Goal: Information Seeking & Learning: Learn about a topic

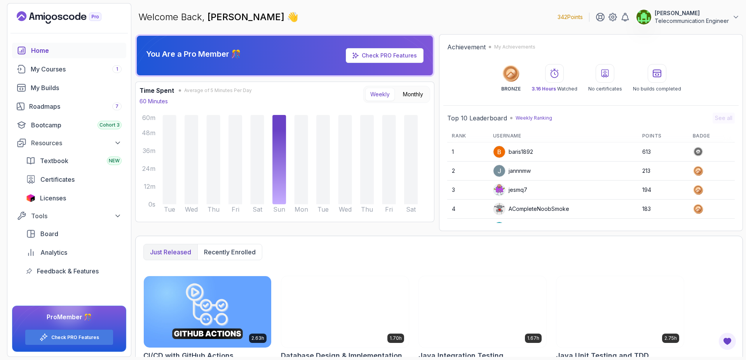
scroll to position [138, 0]
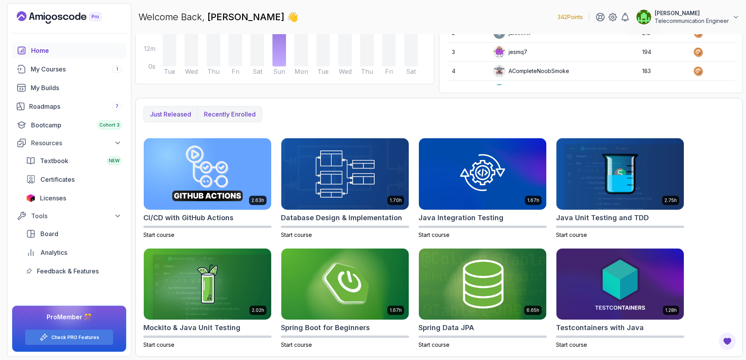
click at [230, 113] on p "Recently enrolled" at bounding box center [230, 114] width 52 height 9
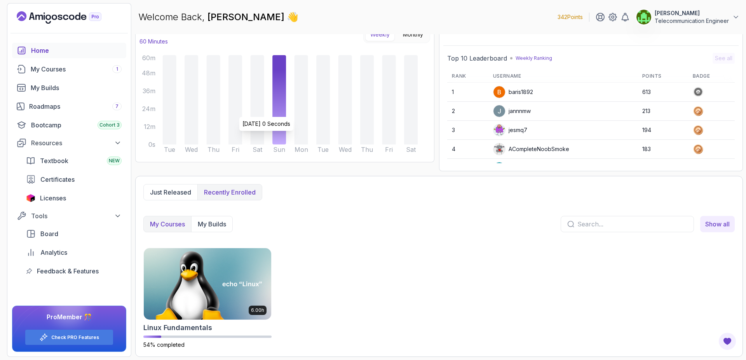
scroll to position [60, 0]
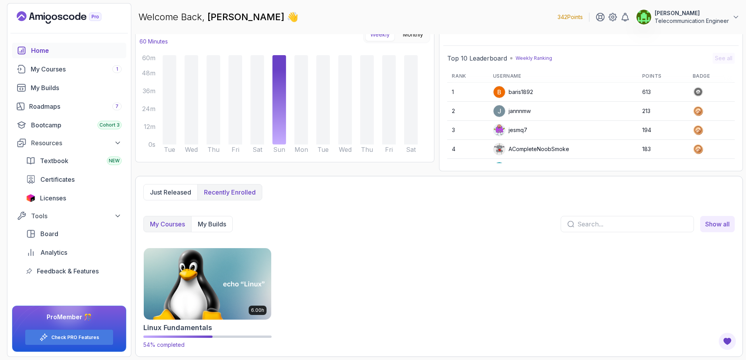
click at [217, 279] on img at bounding box center [208, 283] width 134 height 75
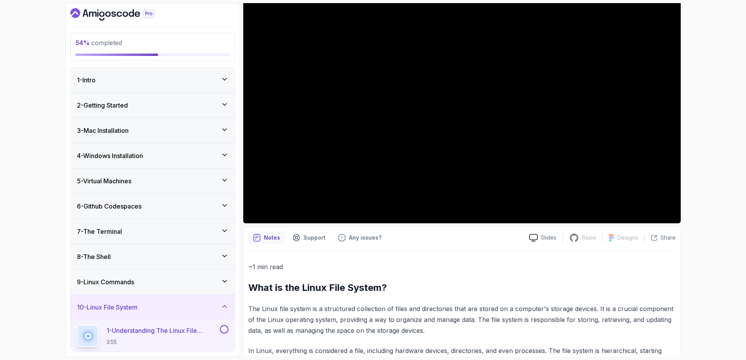
scroll to position [90, 0]
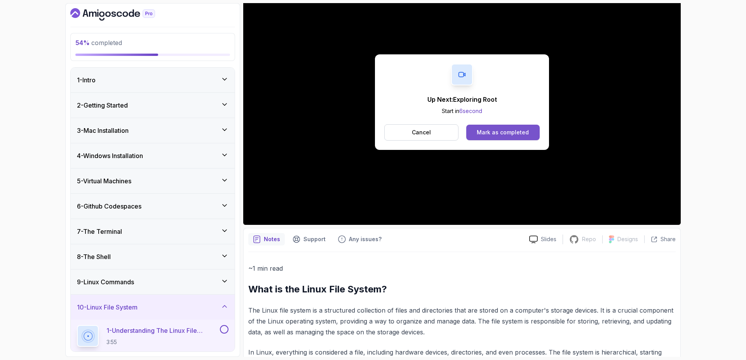
click at [521, 133] on div "Mark as completed" at bounding box center [503, 133] width 52 height 8
